Goal: Information Seeking & Learning: Learn about a topic

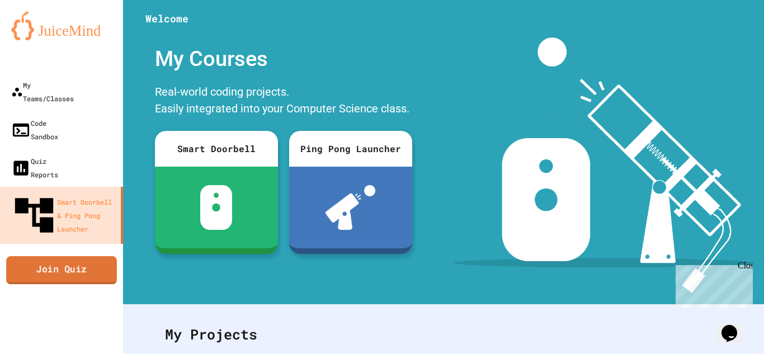
click at [64, 256] on link "Join Quiz" at bounding box center [61, 270] width 111 height 28
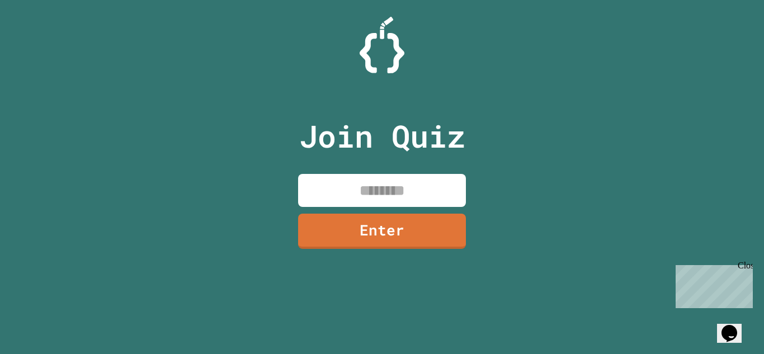
click at [362, 181] on input at bounding box center [382, 190] width 168 height 33
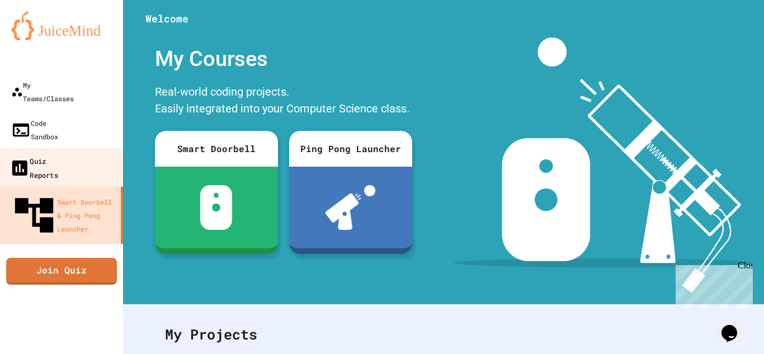
click at [63, 148] on link "Quiz Reports" at bounding box center [61, 167] width 127 height 39
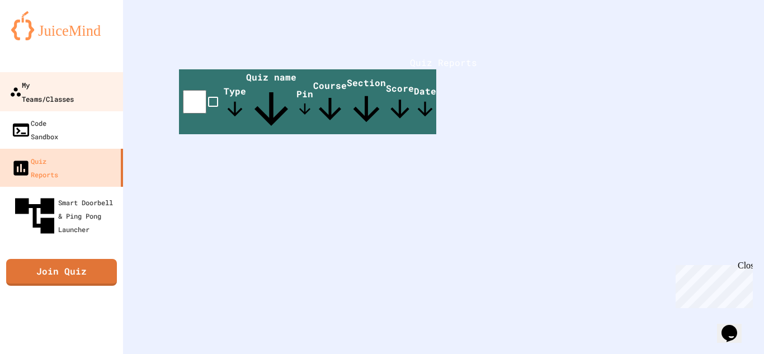
click at [59, 96] on link "My Teams/Classes" at bounding box center [61, 91] width 127 height 39
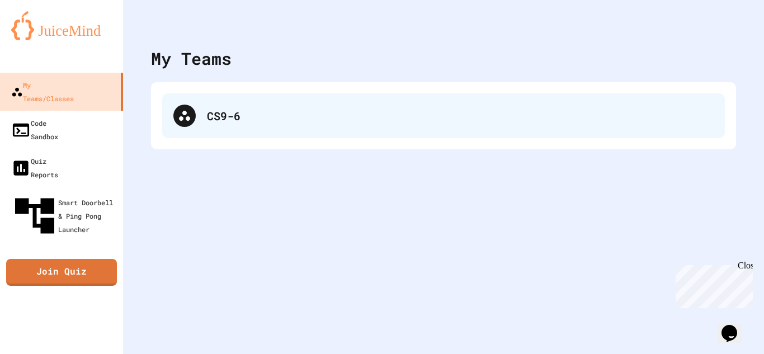
click at [178, 125] on div "CS9-6" at bounding box center [443, 115] width 563 height 45
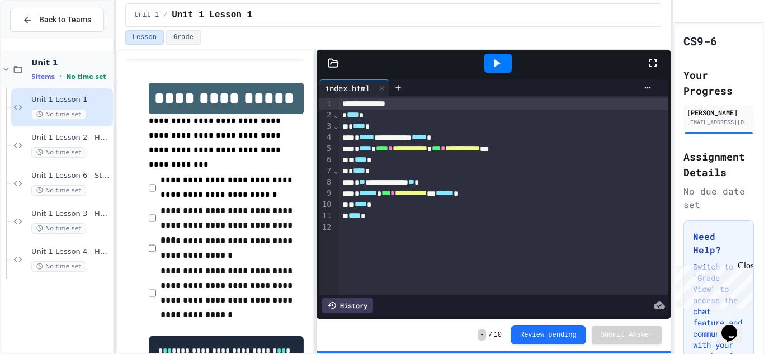
click at [74, 77] on span "No time set" at bounding box center [86, 76] width 40 height 7
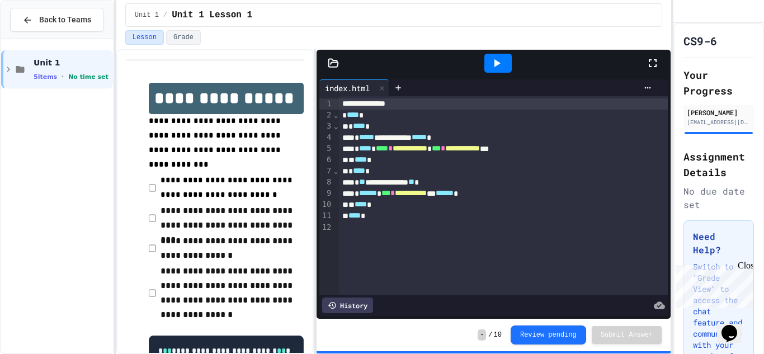
click at [74, 77] on span "No time set" at bounding box center [88, 76] width 40 height 7
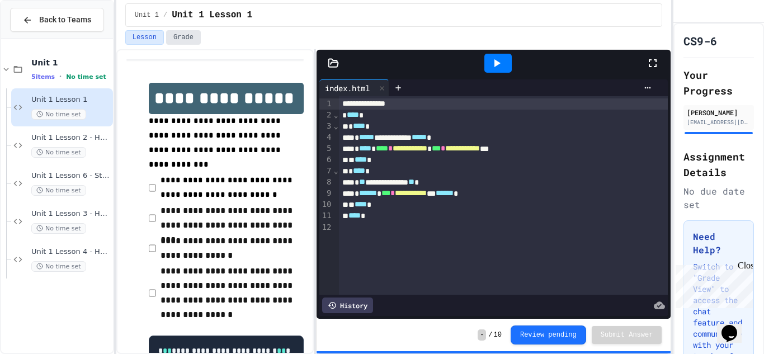
click at [170, 40] on button "Grade" at bounding box center [183, 37] width 35 height 15
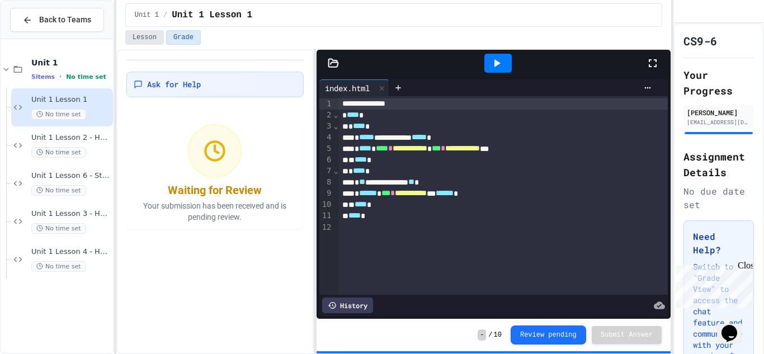
click at [149, 38] on button "Lesson" at bounding box center [144, 37] width 39 height 15
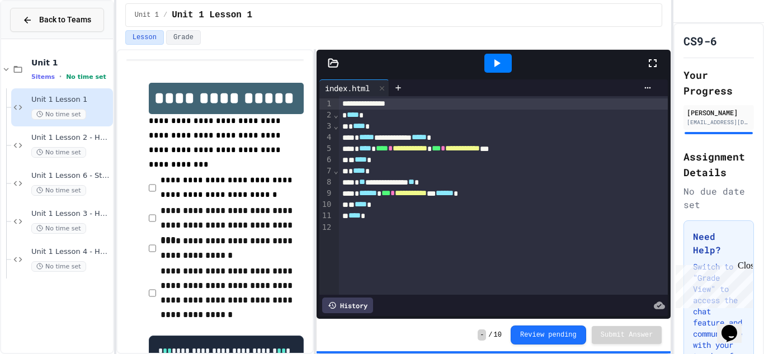
click at [27, 17] on icon at bounding box center [27, 20] width 7 height 7
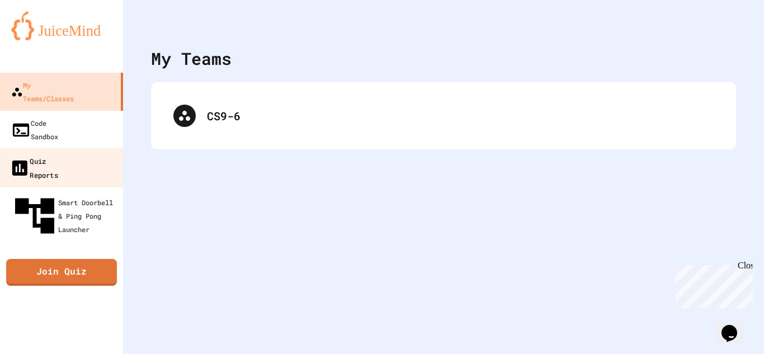
click at [75, 148] on link "Quiz Reports" at bounding box center [61, 167] width 127 height 39
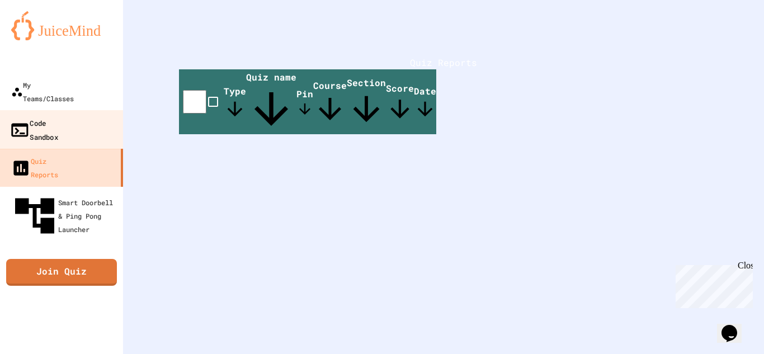
click at [58, 116] on div "Code Sandbox" at bounding box center [34, 129] width 49 height 27
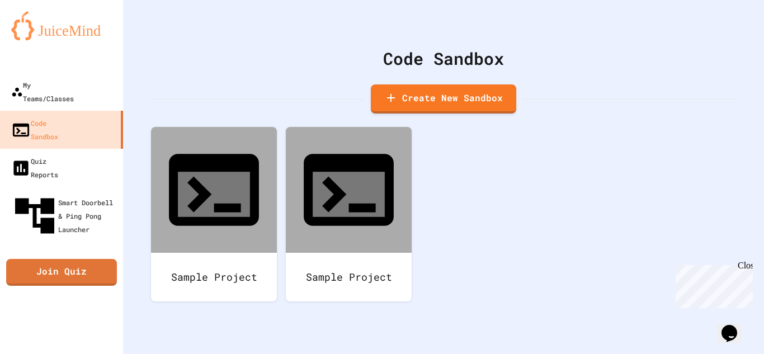
click at [77, 189] on div "My Teams/Classes Code Sandbox Quiz Reports Smart Doorbell & Ping Pong Launcher …" at bounding box center [61, 177] width 123 height 354
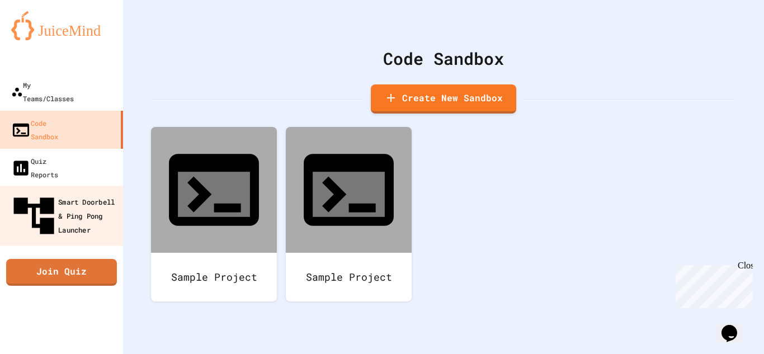
click at [76, 192] on div "Smart Doorbell & Ping Pong Launcher" at bounding box center [65, 216] width 111 height 49
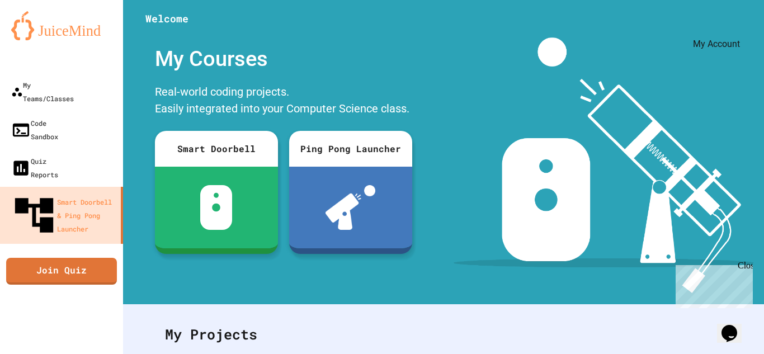
click at [552, 27] on button "My Account" at bounding box center [731, 27] width 0 height 0
click at [399, 354] on div at bounding box center [382, 354] width 764 height 0
